Goal: Task Accomplishment & Management: Manage account settings

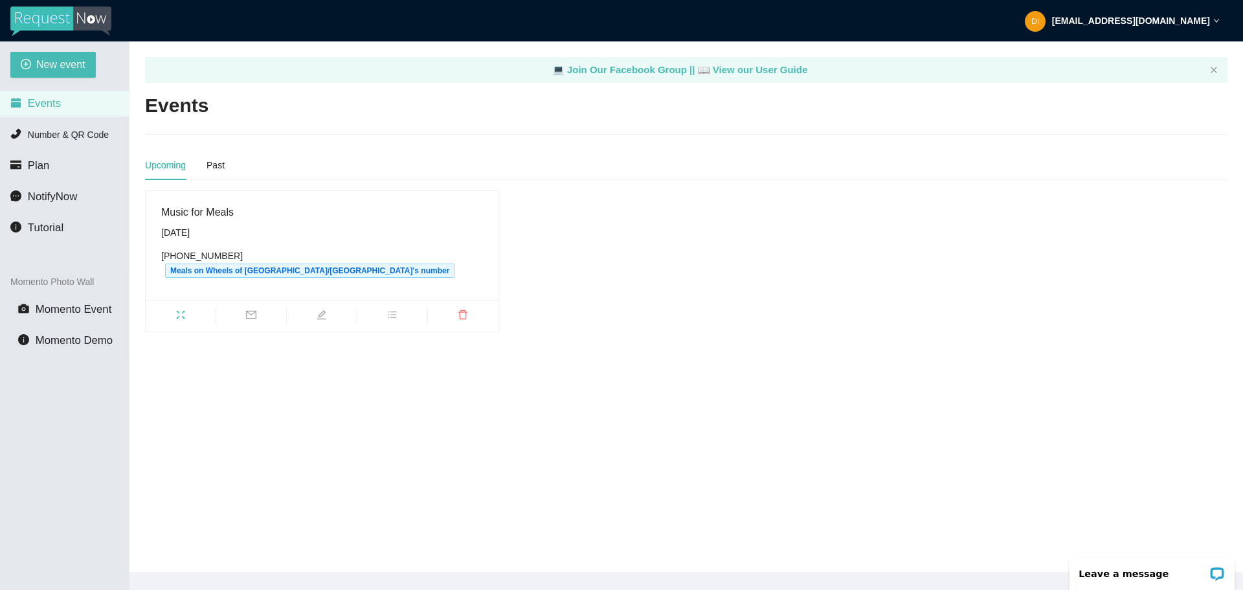
click at [188, 216] on div "Music for Meals" at bounding box center [322, 212] width 322 height 16
click at [55, 162] on li "Plan" at bounding box center [64, 166] width 129 height 26
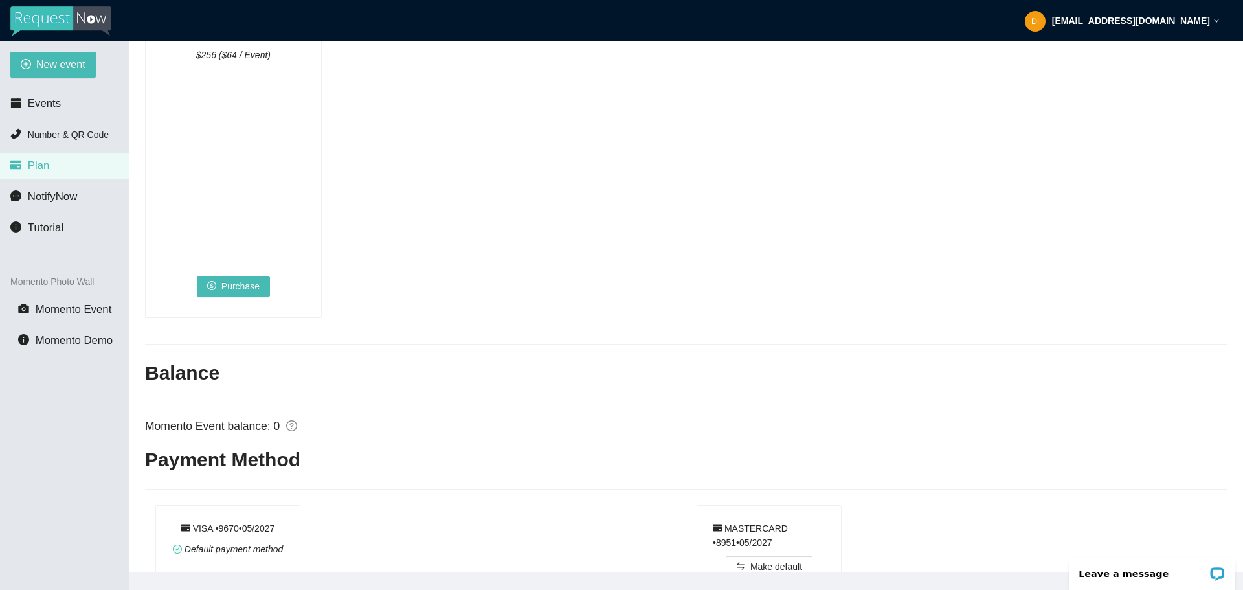
scroll to position [861, 0]
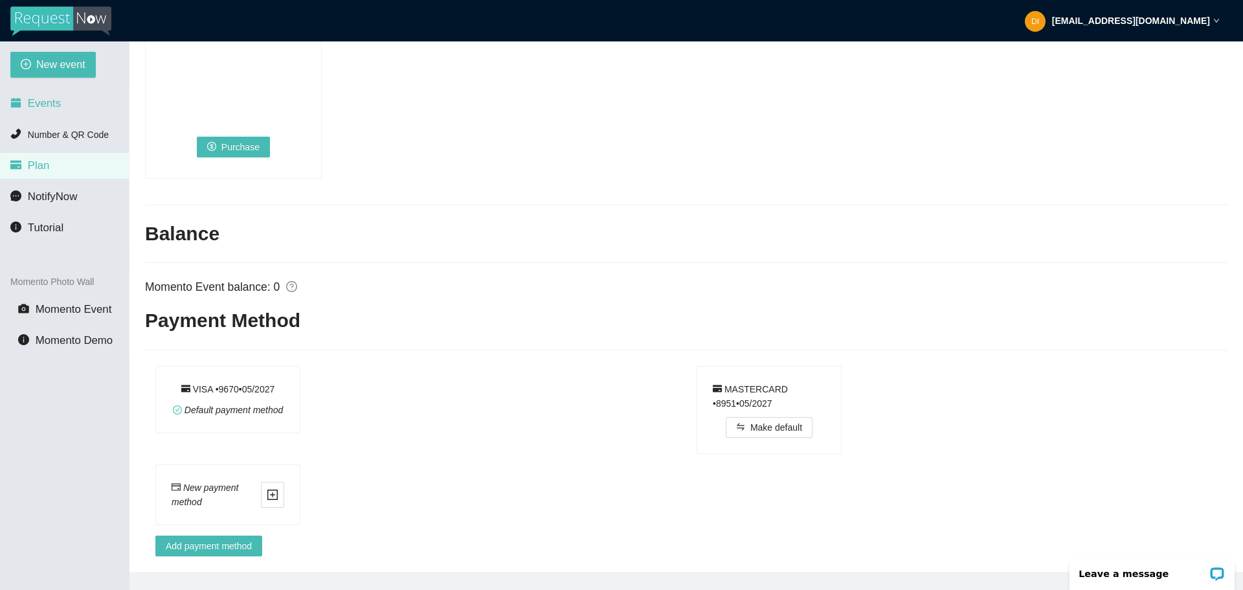
click at [72, 100] on li "Events" at bounding box center [64, 104] width 129 height 26
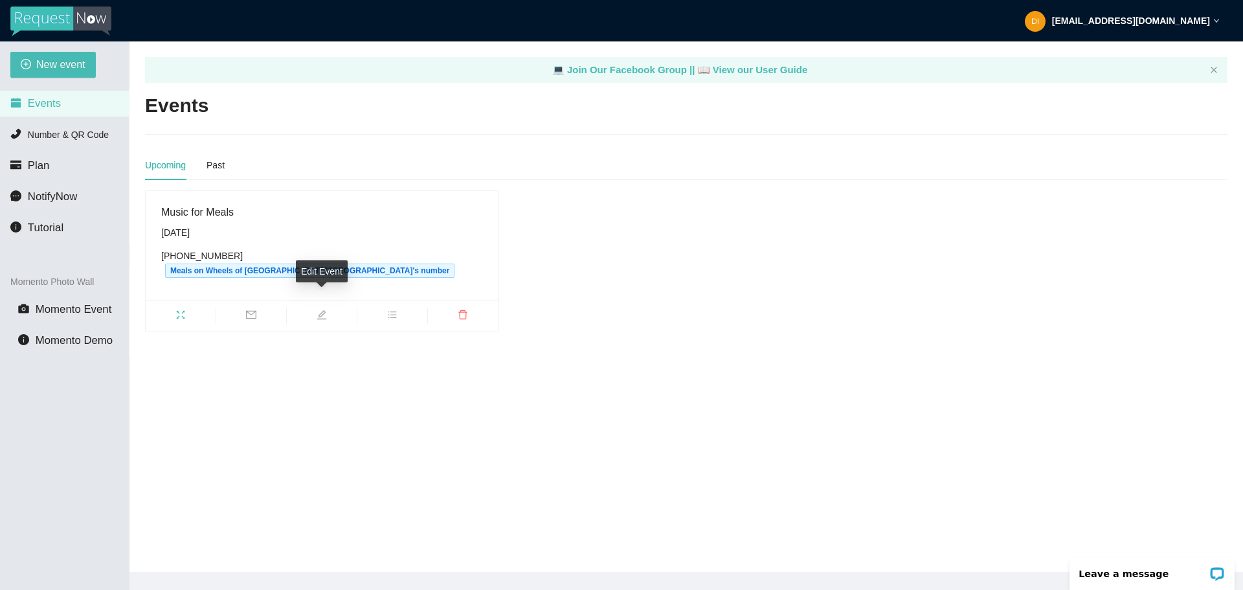
click at [324, 309] on icon "edit" at bounding box center [322, 314] width 10 height 10
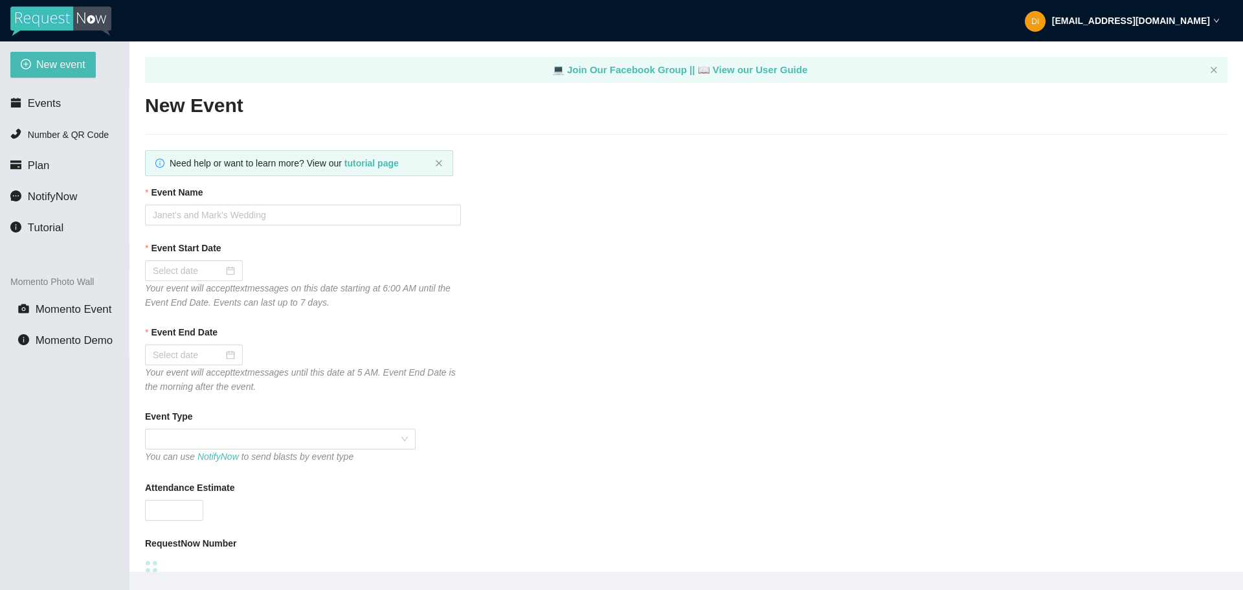
type textarea "Thank you for helping us make Music for Meals!"
type input "Music for Meals"
type input "[DATE]"
type input "300"
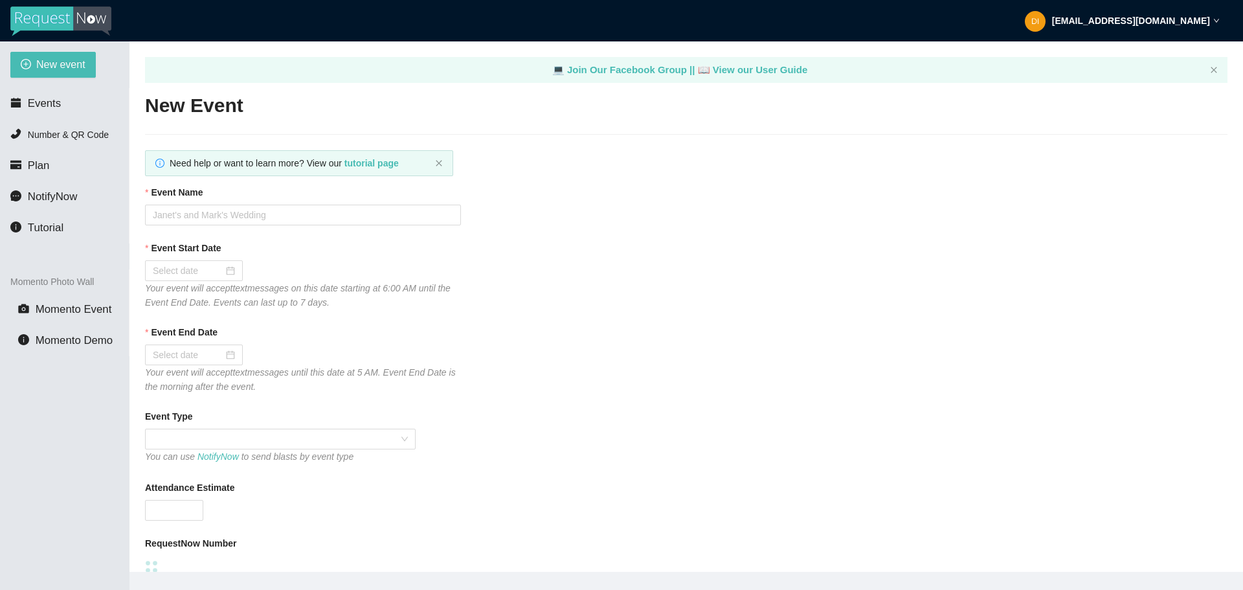
type textarea "Thank you for your request! We can't wait to see you on the dance floor!"
type textarea "Thank you for helping us make Music for Meals!"
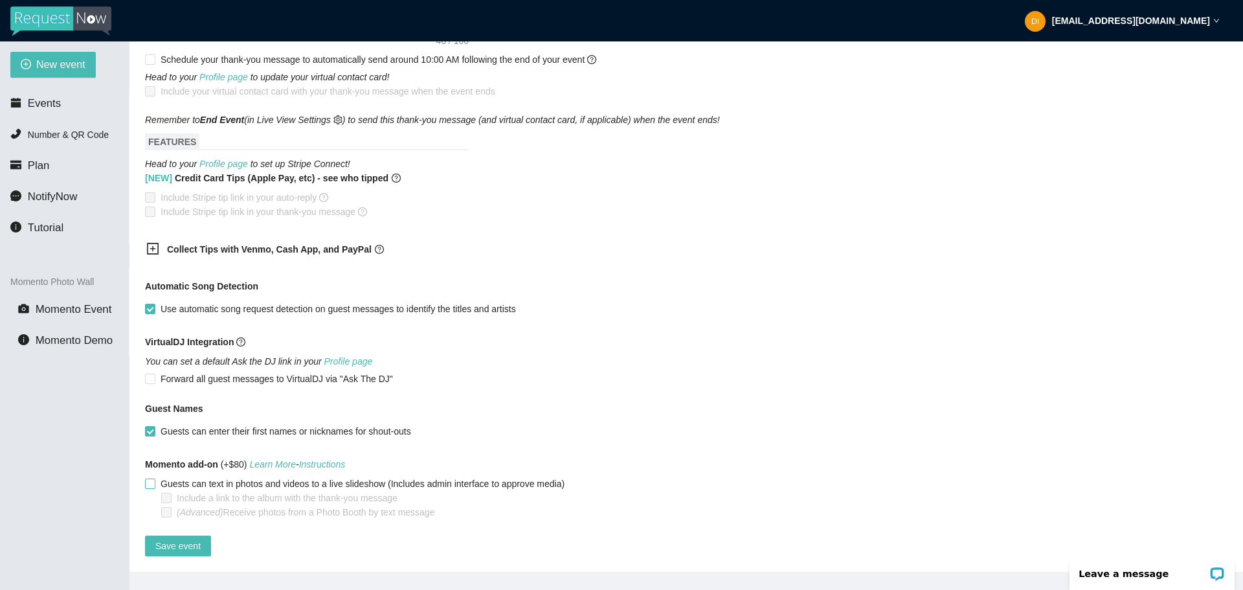
click at [148, 478] on input "Guests can text in photos and videos to a live slideshow (Includes admin interf…" at bounding box center [149, 482] width 9 height 9
checkbox input "true"
click at [247, 491] on span "Include a link to the album with the thank-you message" at bounding box center [287, 498] width 231 height 14
click at [170, 493] on input "Include a link to the album with the thank-you message" at bounding box center [165, 497] width 9 height 9
checkbox input "true"
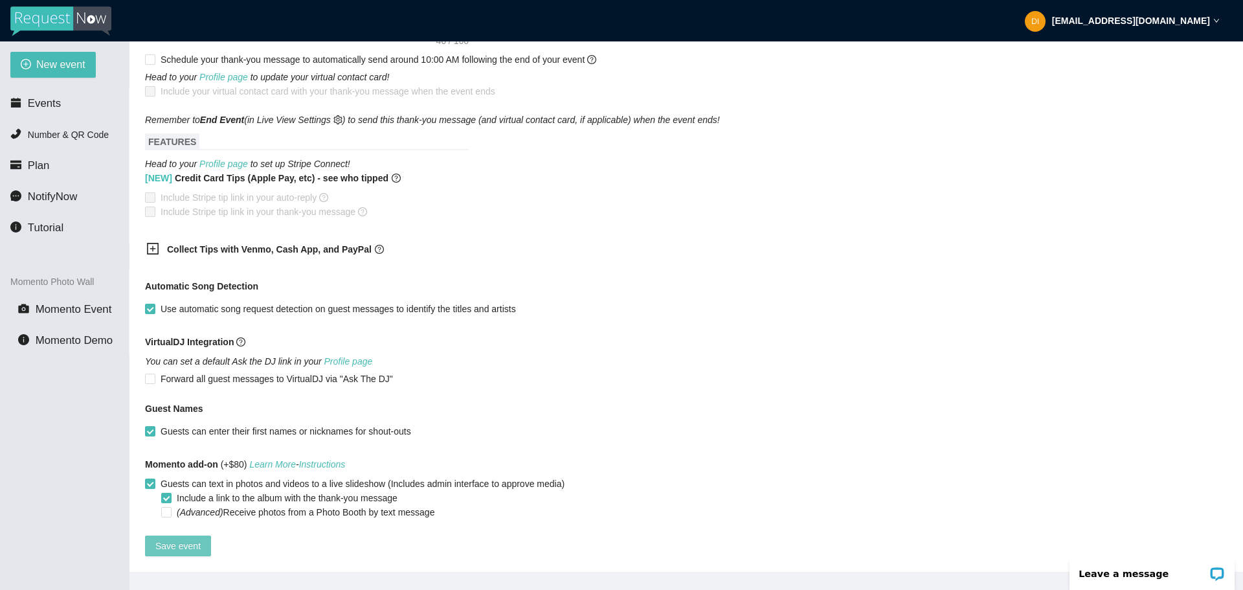
click at [182, 541] on span "Save event" at bounding box center [177, 546] width 45 height 14
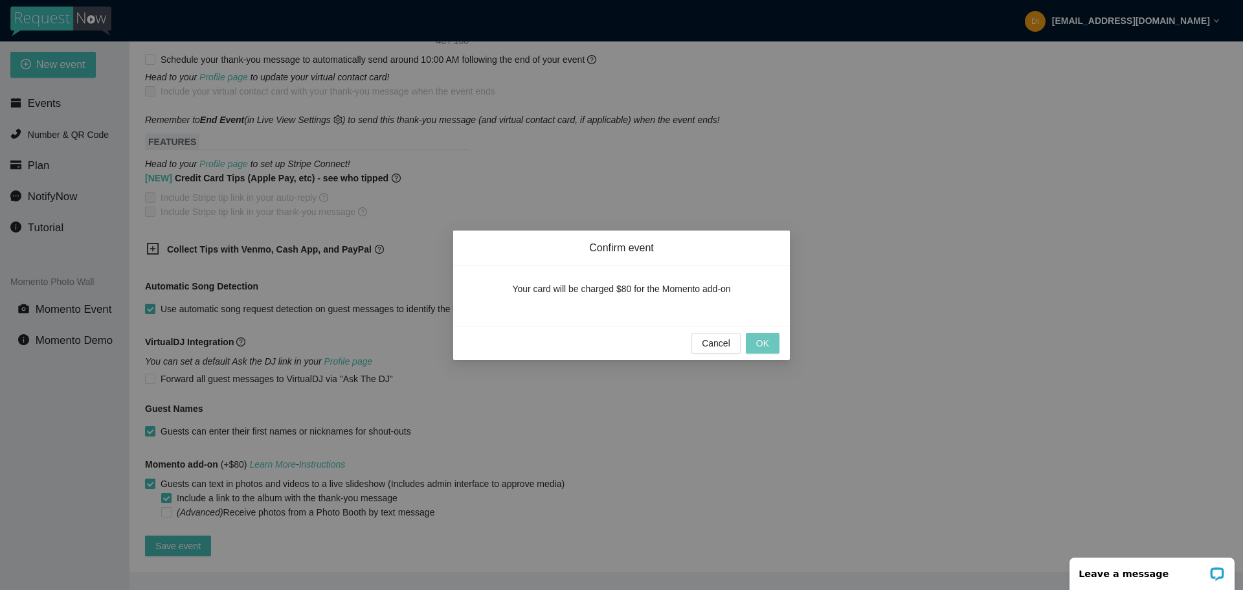
click at [771, 340] on button "OK" at bounding box center [763, 343] width 34 height 21
